Goal: Entertainment & Leisure: Browse casually

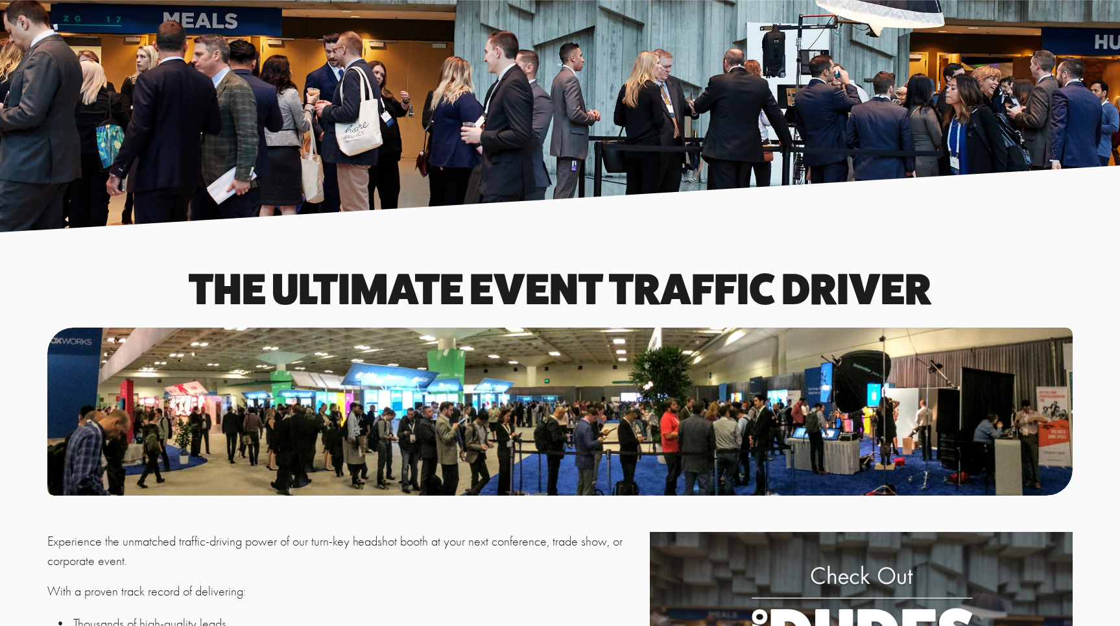
scroll to position [1468, 0]
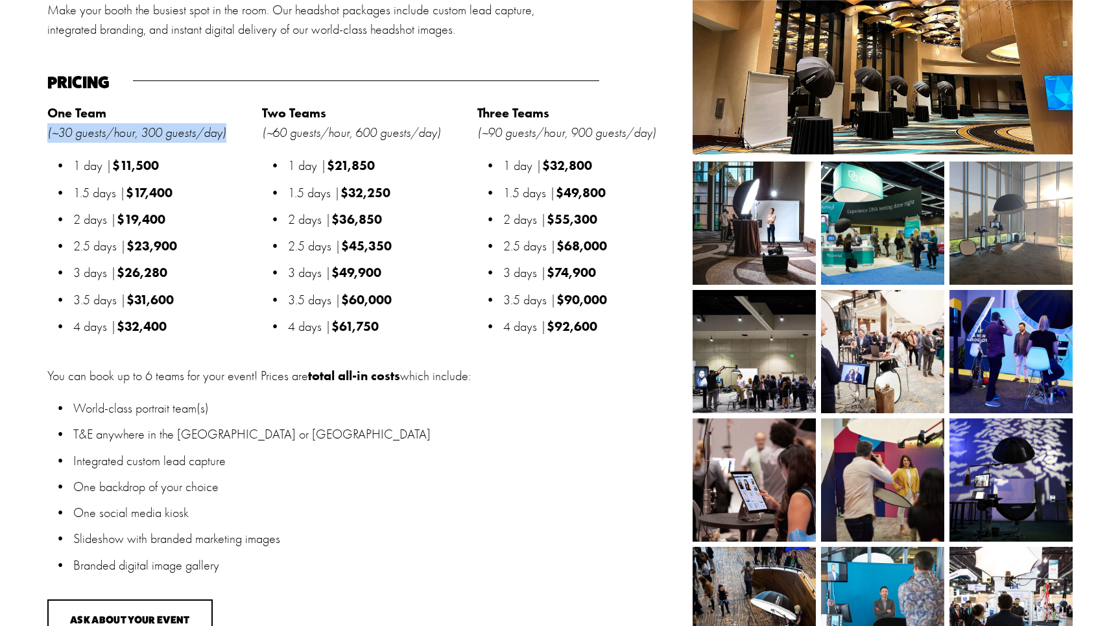
click at [761, 222] on img at bounding box center [754, 223] width 123 height 123
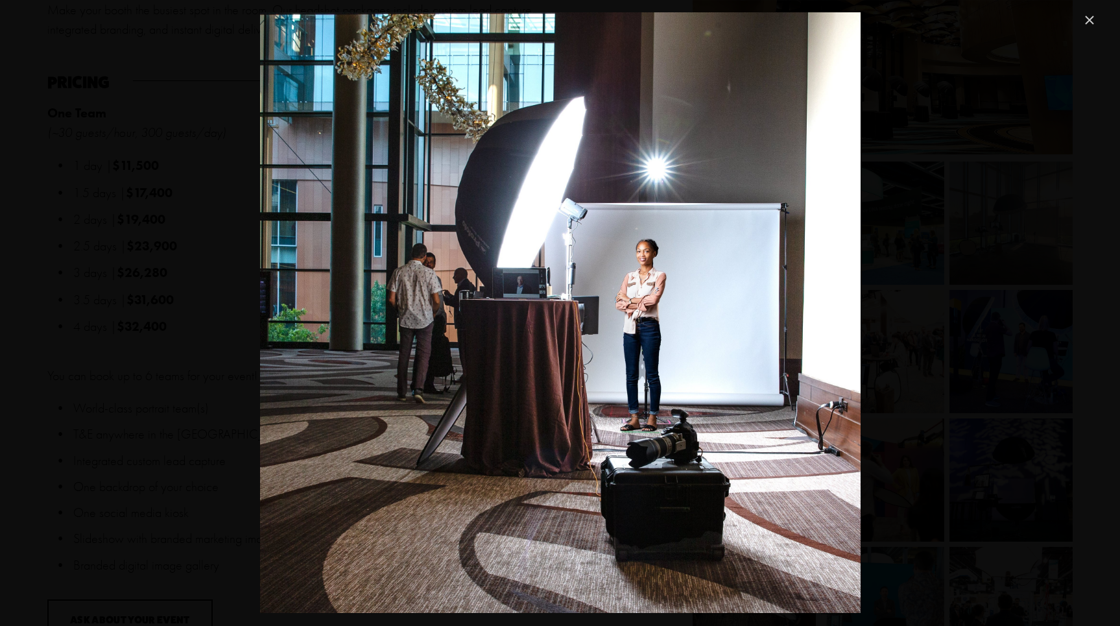
click at [1089, 22] on link "Close" at bounding box center [1090, 20] width 16 height 16
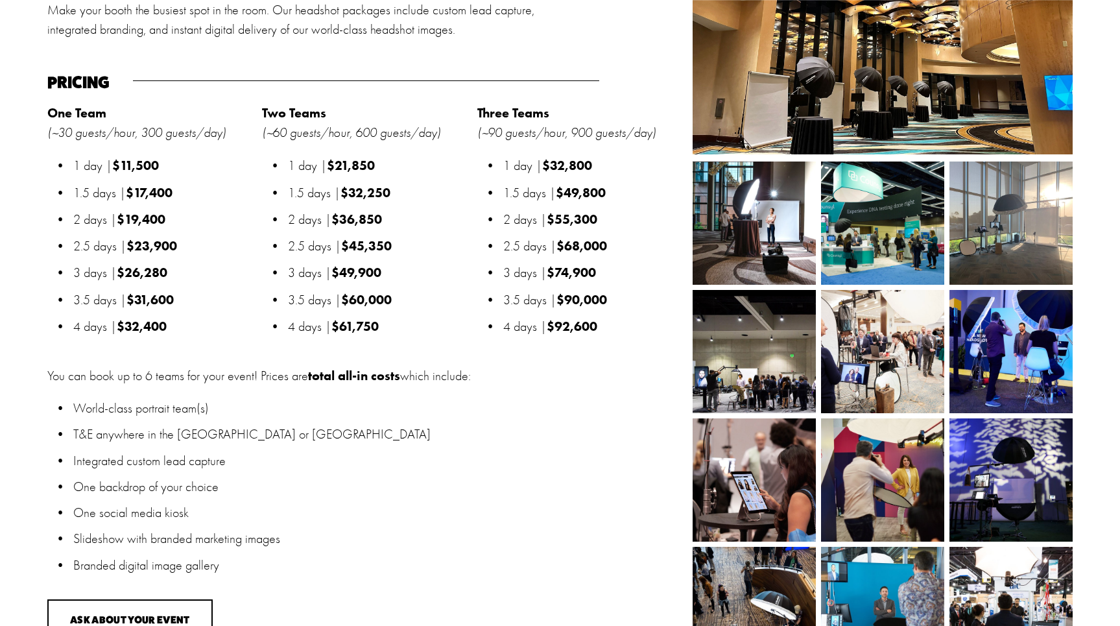
click at [783, 217] on img at bounding box center [754, 223] width 123 height 123
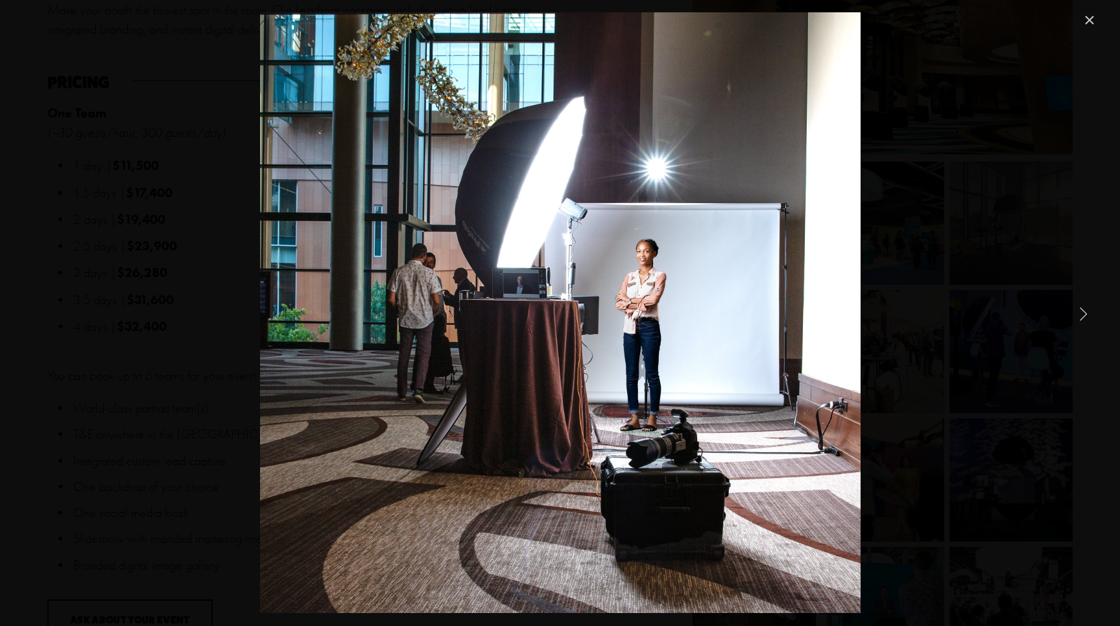
click at [1089, 21] on link "Close" at bounding box center [1090, 20] width 16 height 16
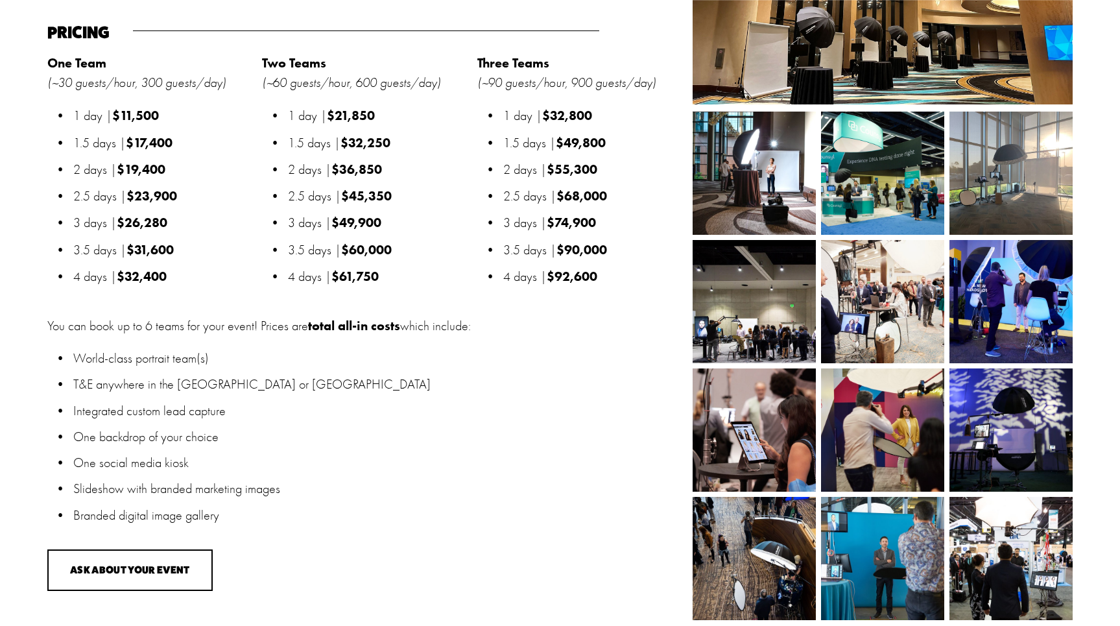
scroll to position [1516, 0]
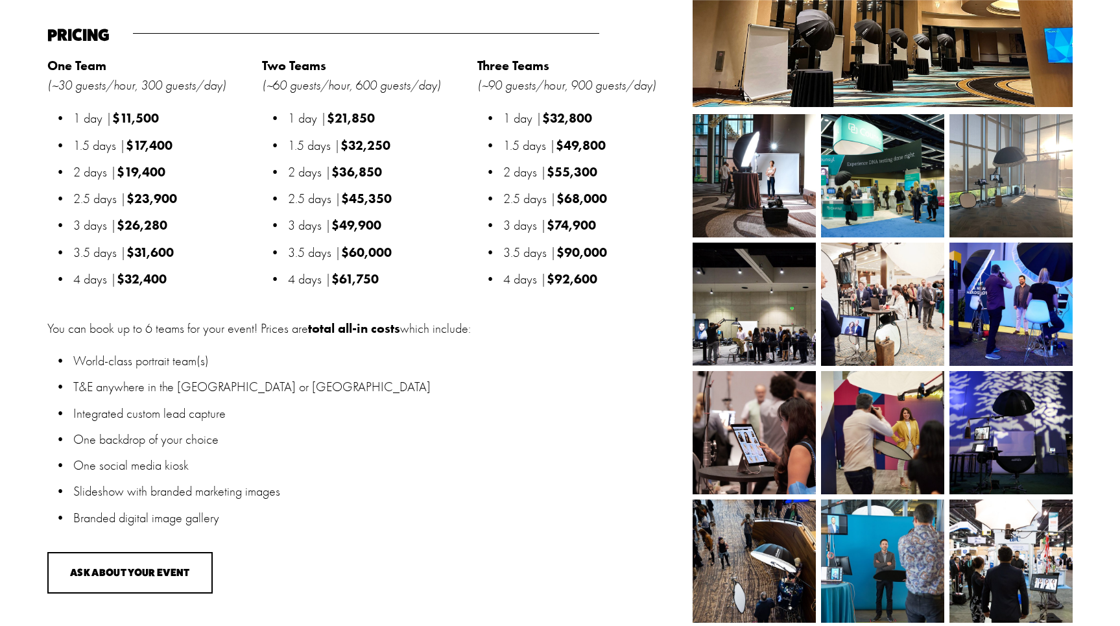
click at [766, 319] on img at bounding box center [780, 304] width 174 height 123
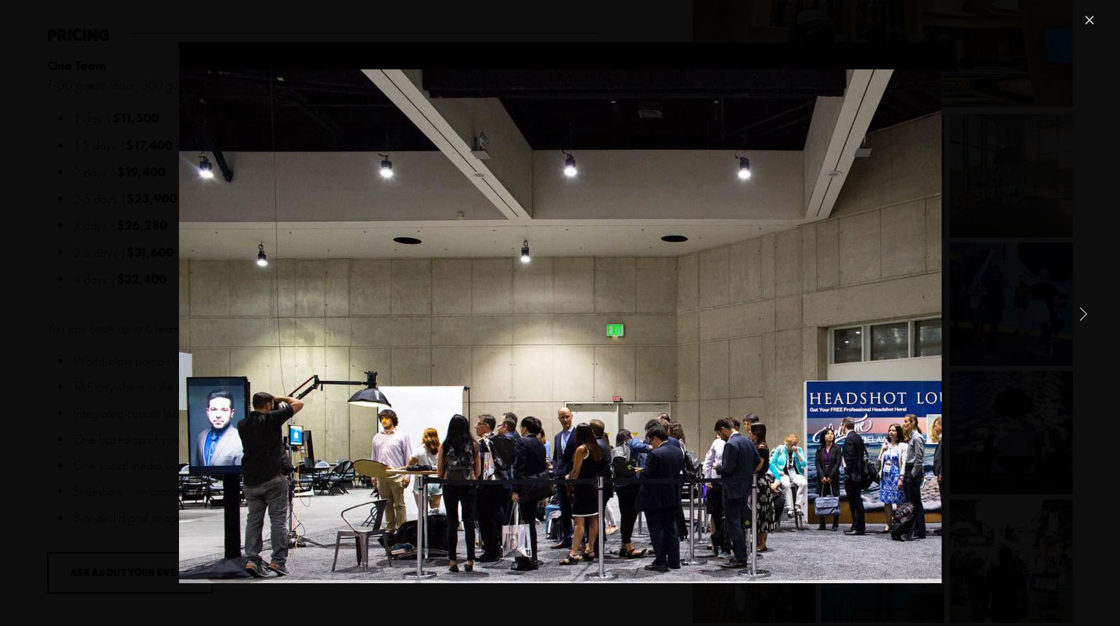
click at [1092, 25] on link "Close" at bounding box center [1090, 20] width 16 height 16
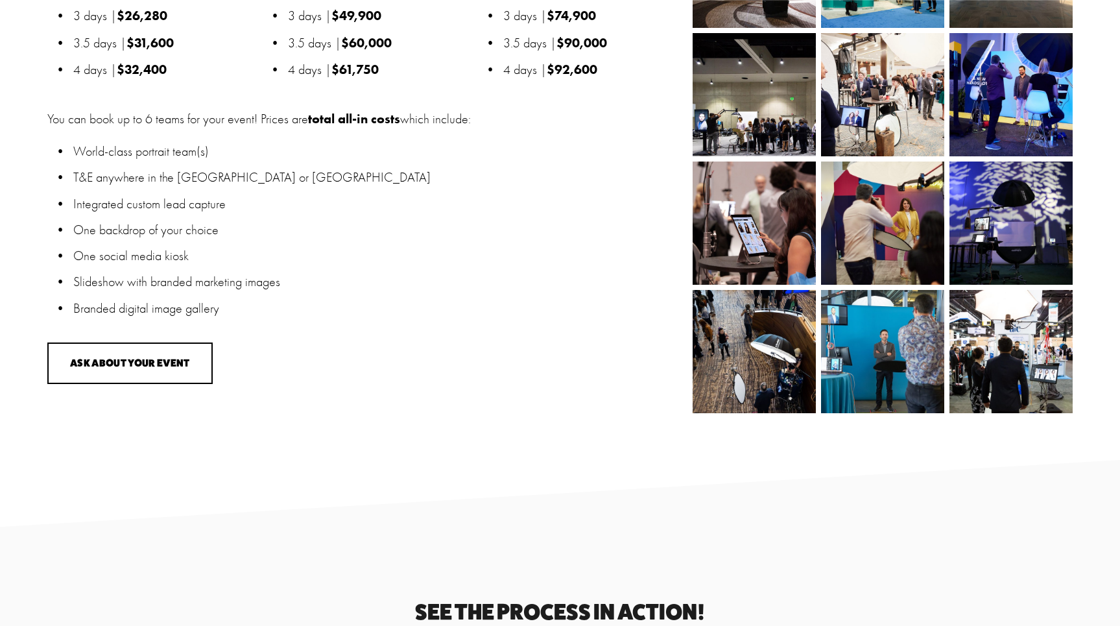
scroll to position [1732, 0]
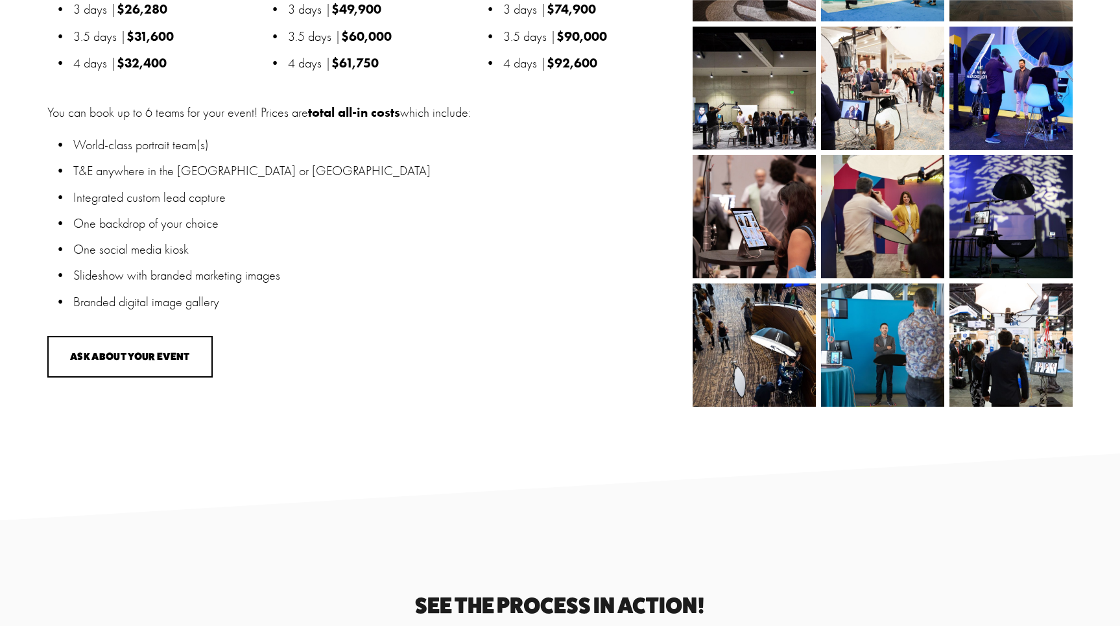
click at [983, 344] on img at bounding box center [1011, 345] width 185 height 123
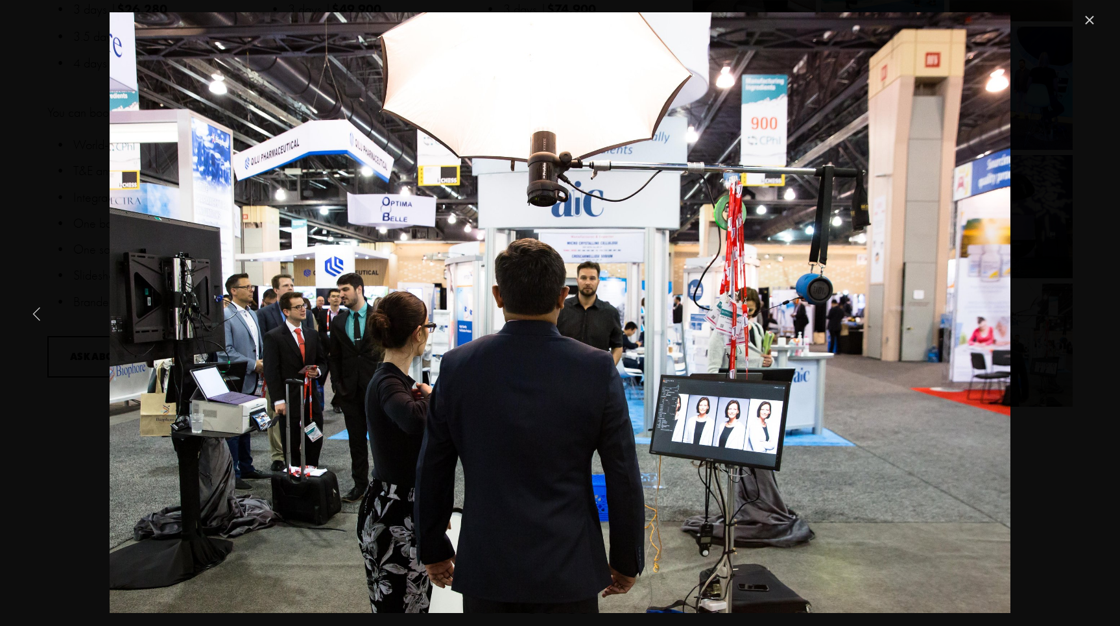
click at [40, 313] on link "Previous Item" at bounding box center [37, 313] width 29 height 29
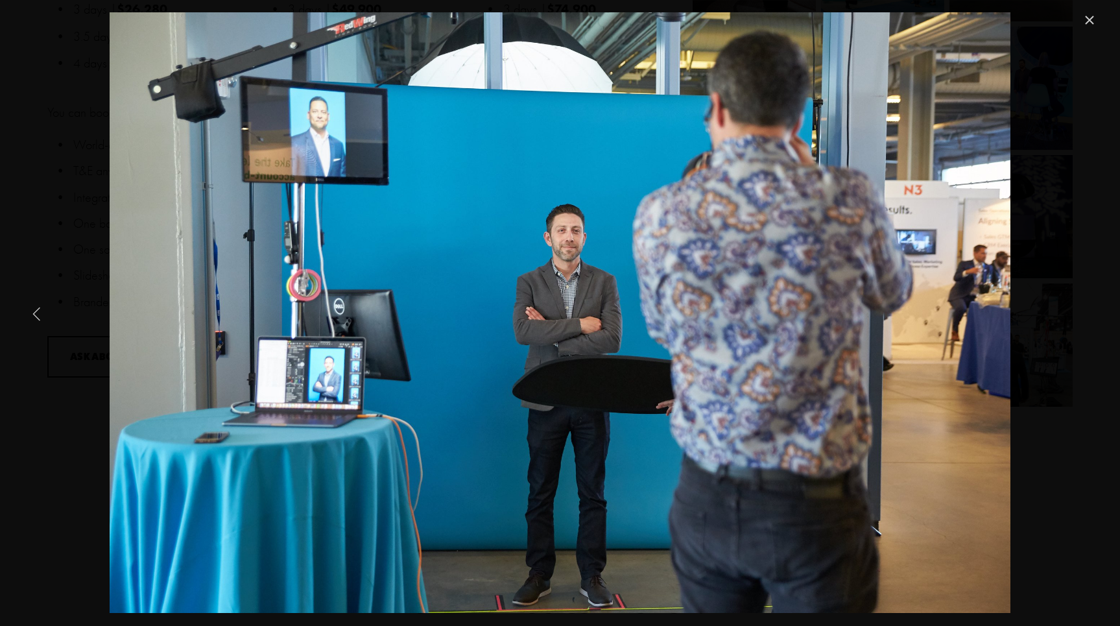
click at [40, 313] on link "Previous Item" at bounding box center [37, 313] width 29 height 29
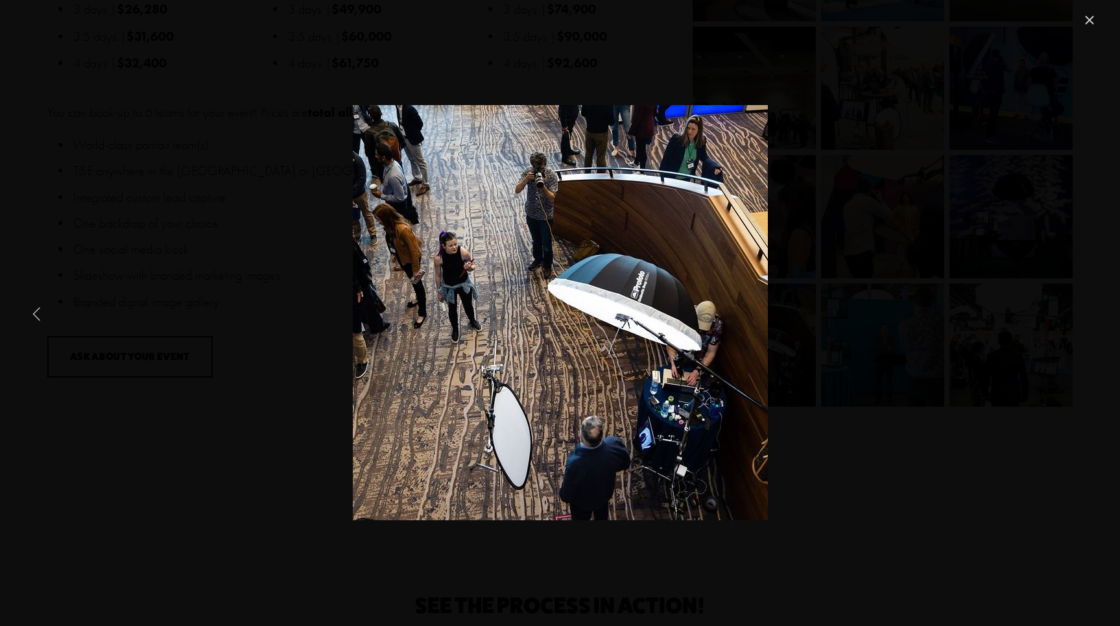
click at [40, 313] on link "Previous Item" at bounding box center [37, 313] width 29 height 29
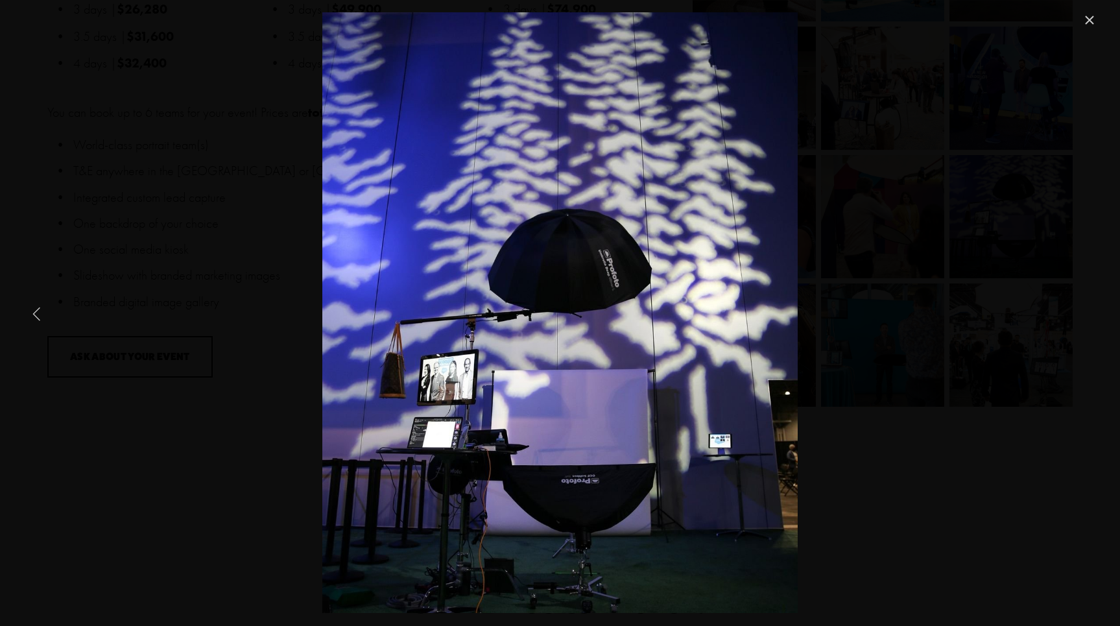
click at [40, 313] on link "Previous Item" at bounding box center [37, 313] width 29 height 29
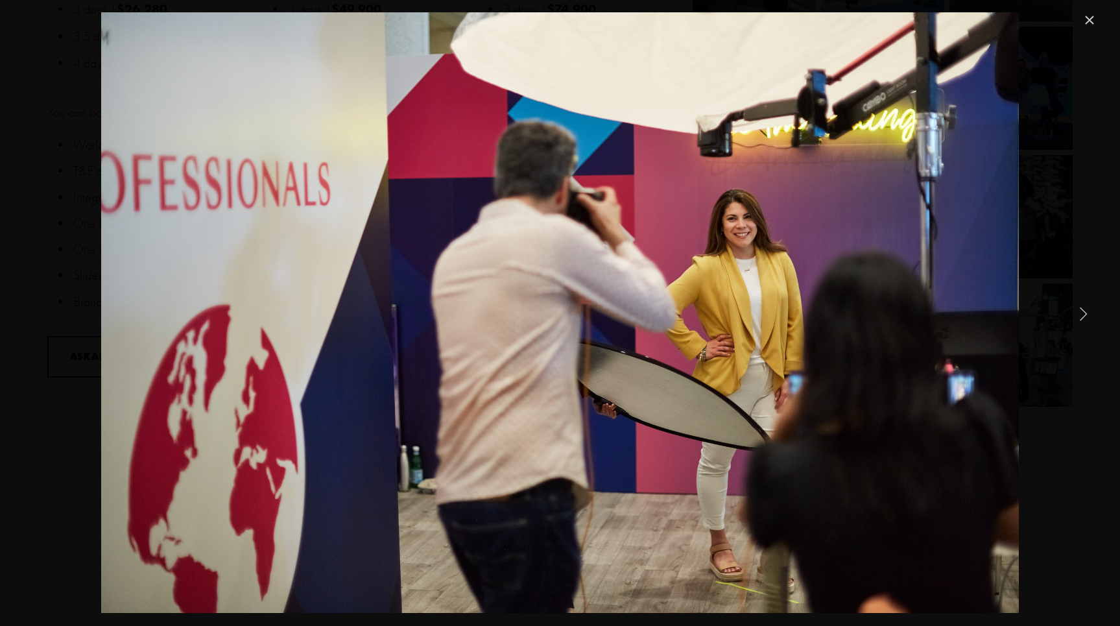
click at [1087, 314] on link "Next Item" at bounding box center [1083, 313] width 29 height 29
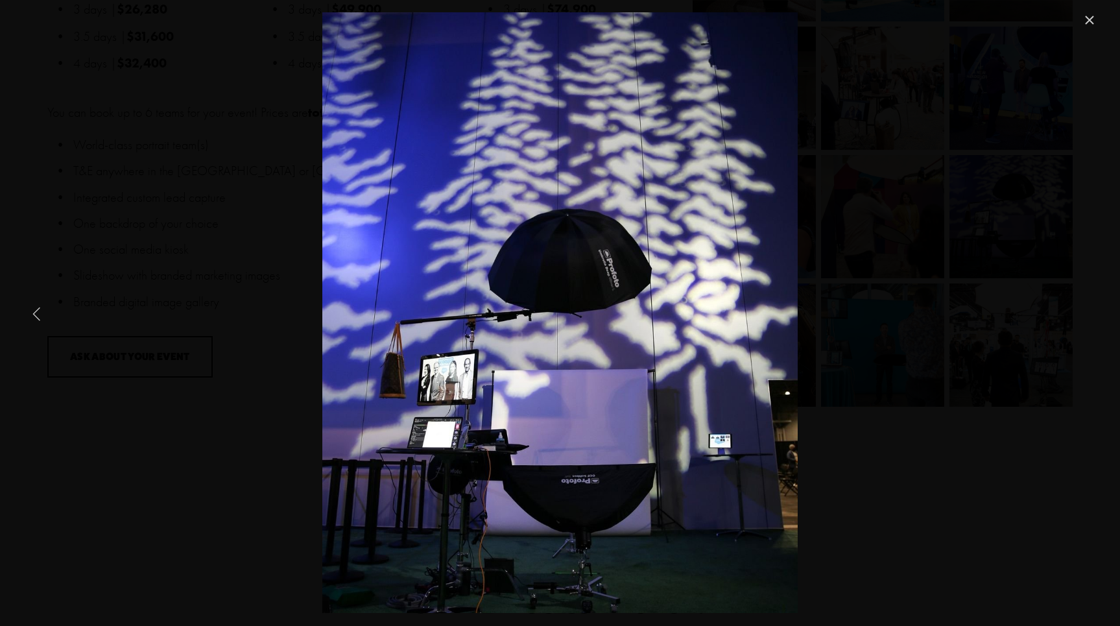
click at [39, 308] on link "Previous Item" at bounding box center [37, 313] width 29 height 29
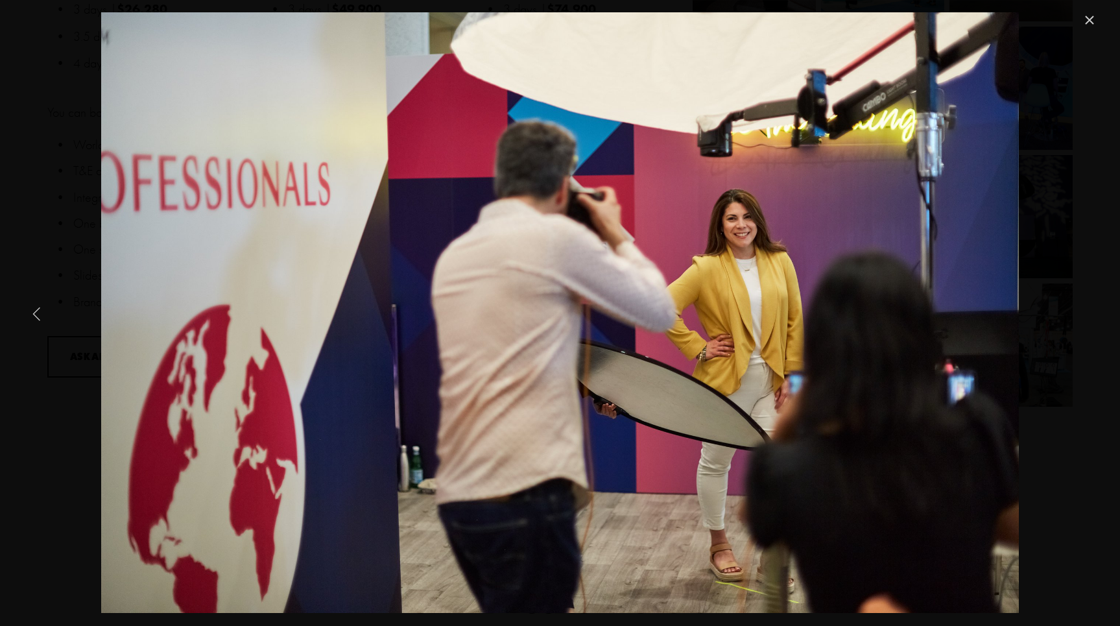
click at [39, 308] on link "Previous Item" at bounding box center [37, 313] width 29 height 29
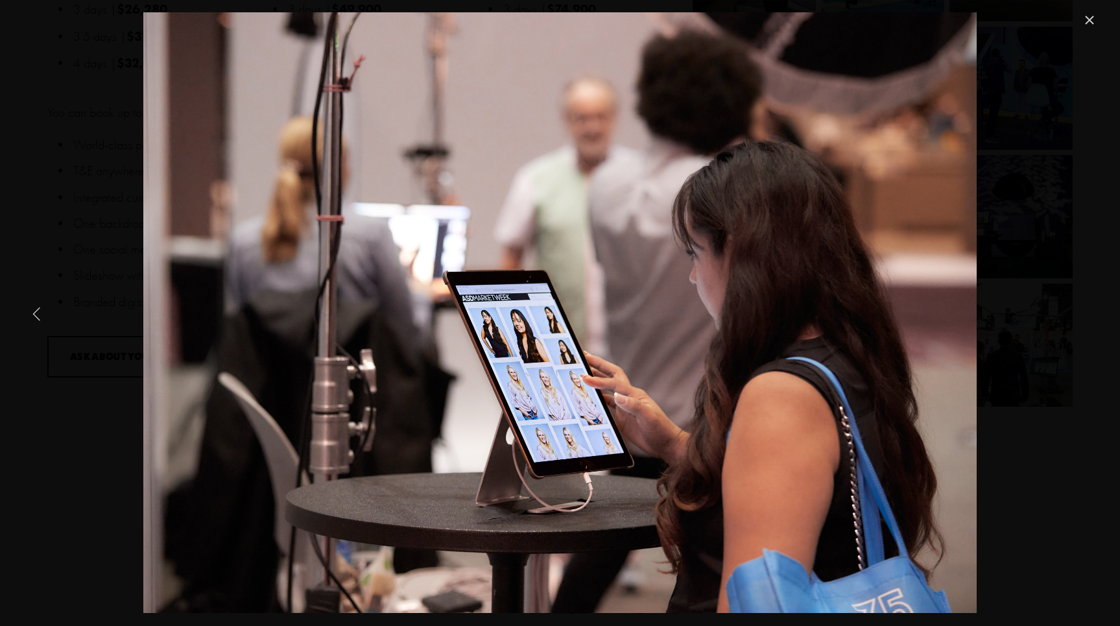
click at [39, 308] on link "Previous Item" at bounding box center [37, 313] width 29 height 29
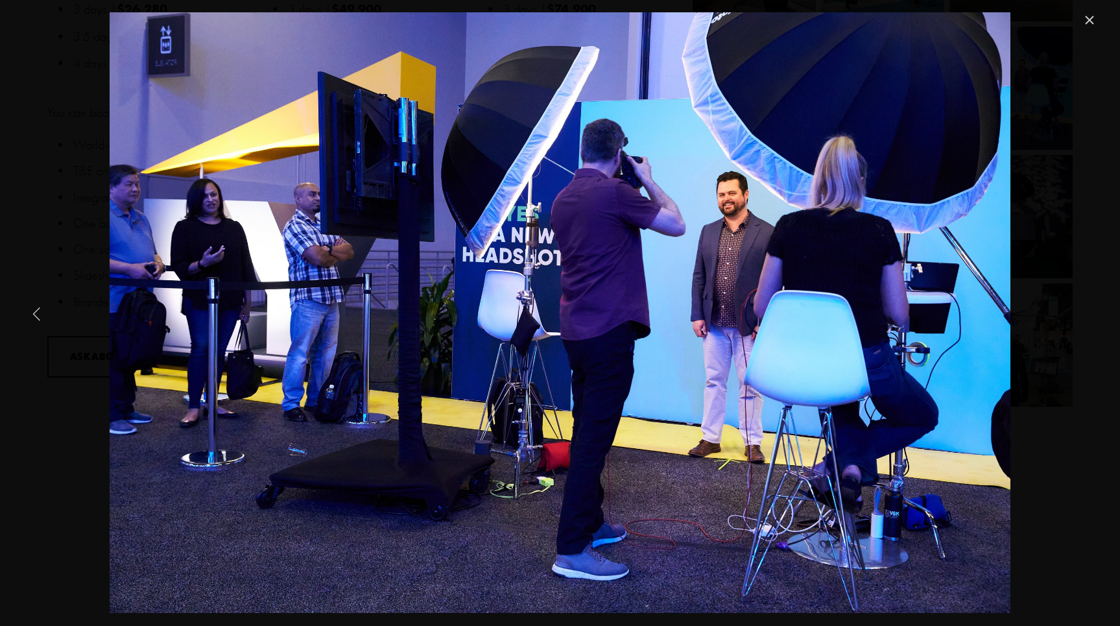
click at [39, 308] on link "Previous Item" at bounding box center [37, 313] width 29 height 29
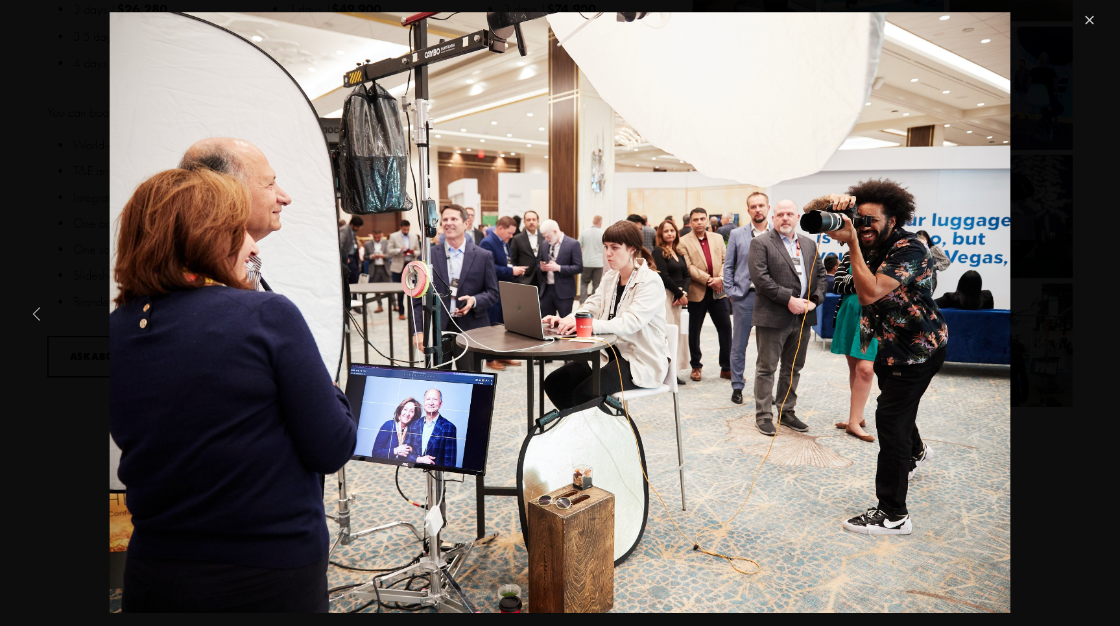
click at [39, 308] on link "Previous Item" at bounding box center [37, 313] width 29 height 29
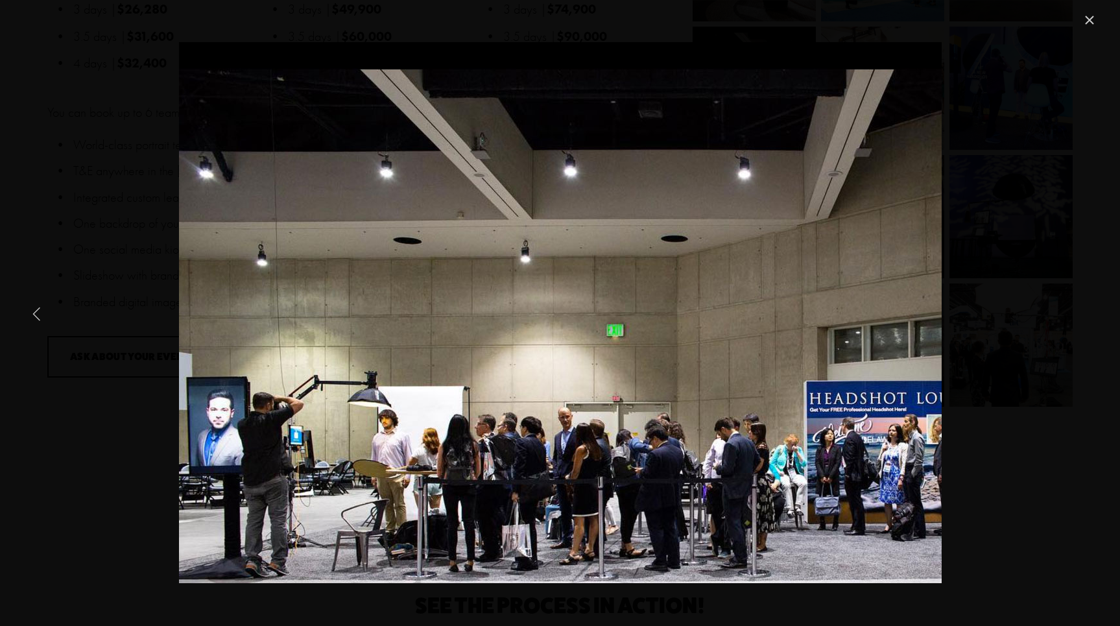
click at [39, 308] on link "Previous Item" at bounding box center [37, 313] width 29 height 29
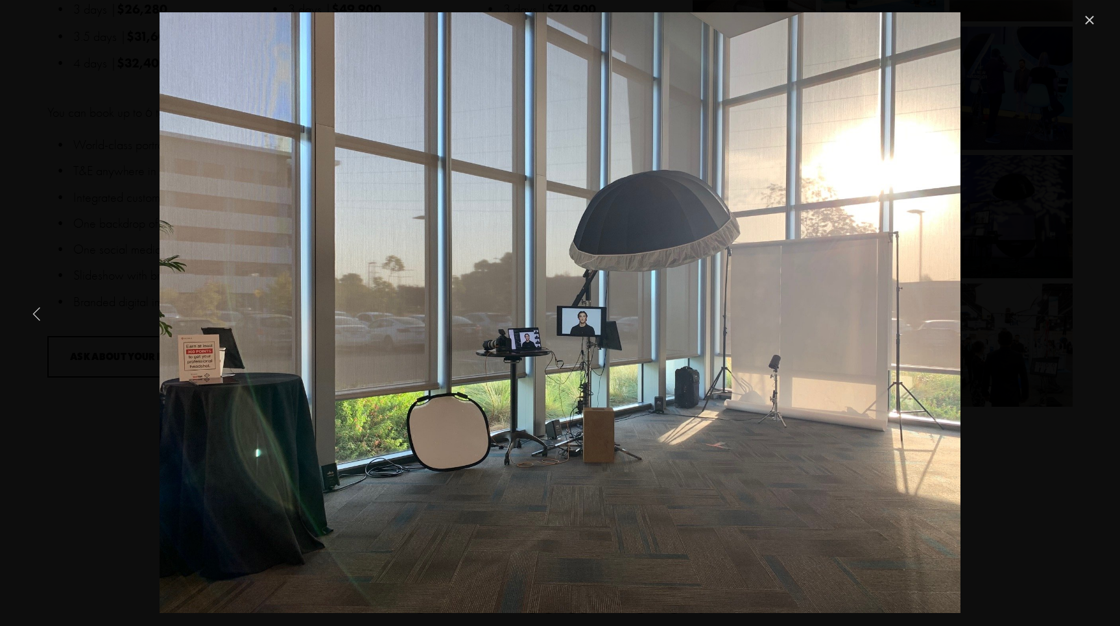
click at [39, 308] on link "Previous Item" at bounding box center [37, 313] width 29 height 29
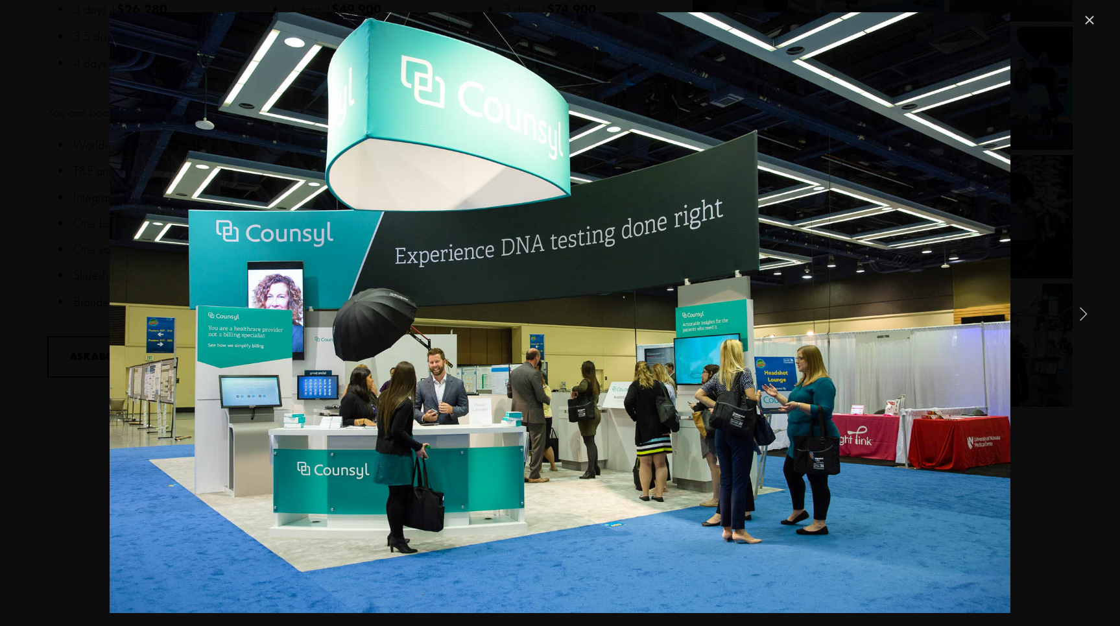
click at [1093, 21] on link "Close" at bounding box center [1090, 20] width 16 height 16
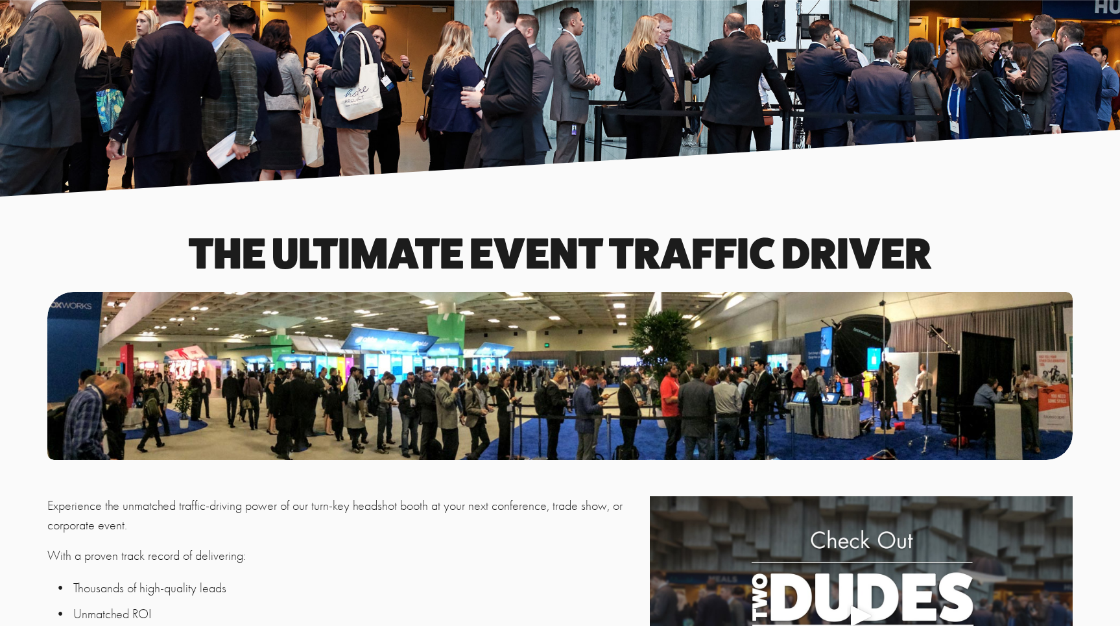
scroll to position [40, 0]
